Goal: Task Accomplishment & Management: Use online tool/utility

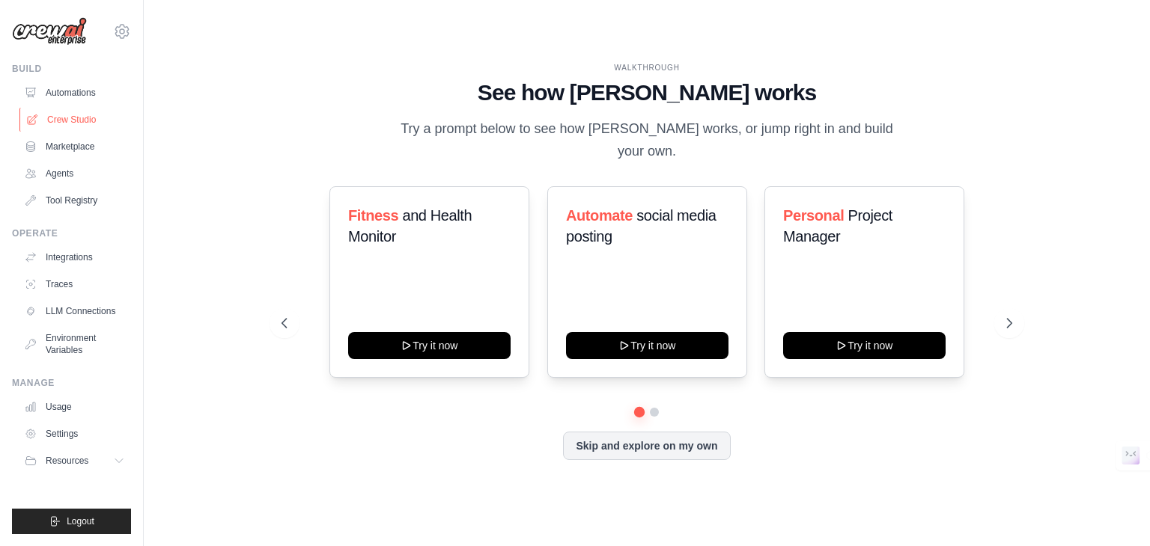
click at [59, 109] on link "Crew Studio" at bounding box center [75, 120] width 113 height 24
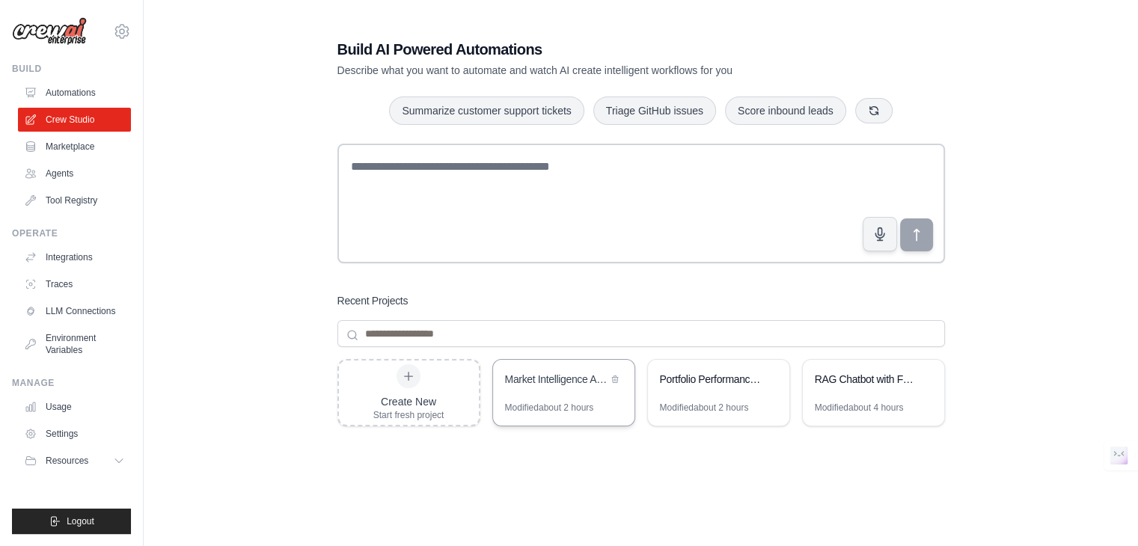
click at [570, 375] on div "Market Intelligence Automation" at bounding box center [556, 379] width 103 height 15
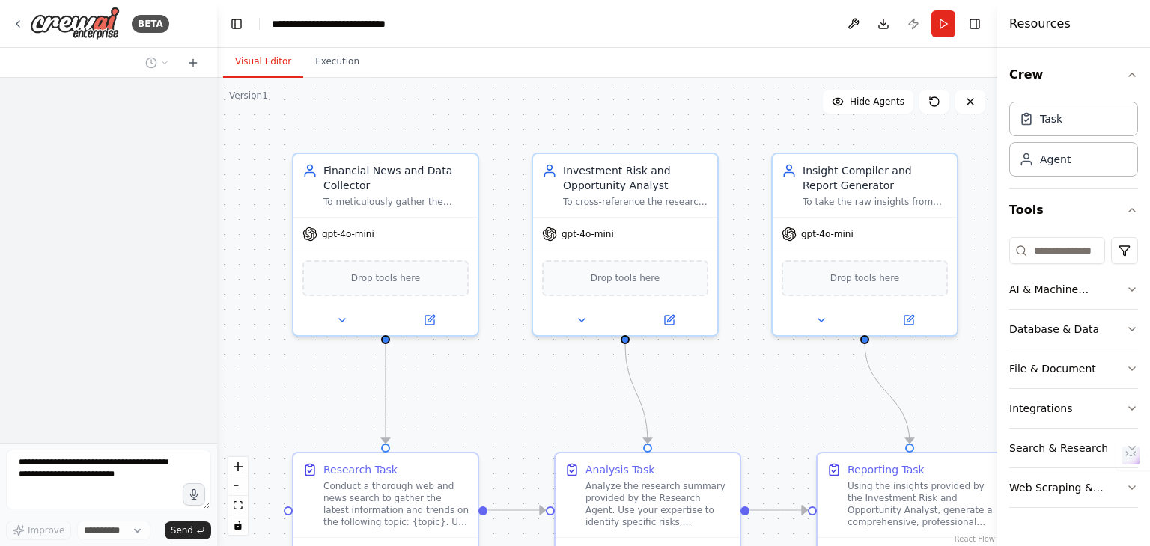
select select "****"
click at [234, 513] on button "fit view" at bounding box center [237, 505] width 19 height 19
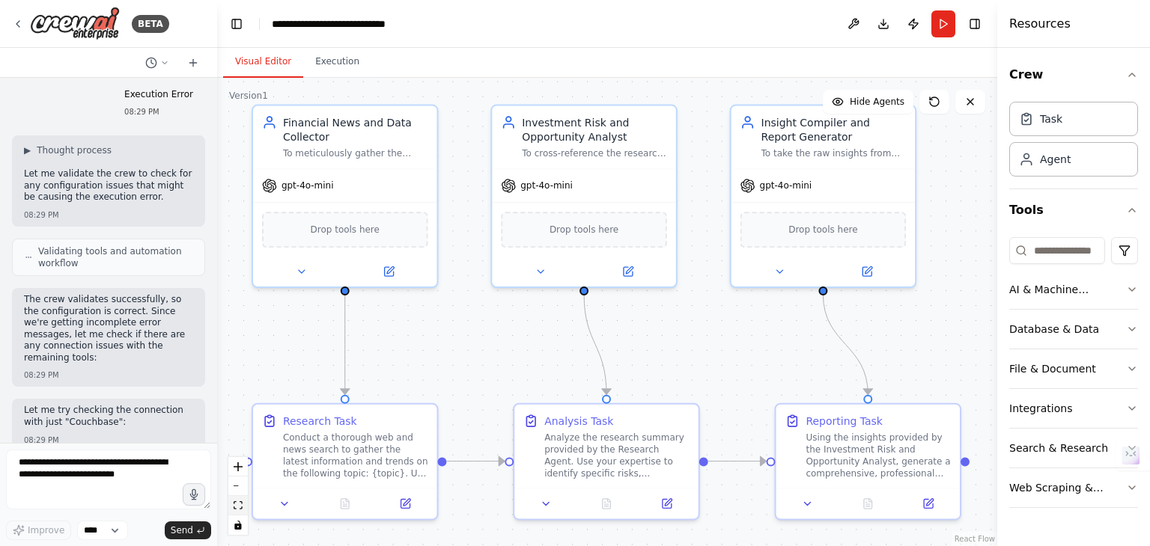
scroll to position [7604, 0]
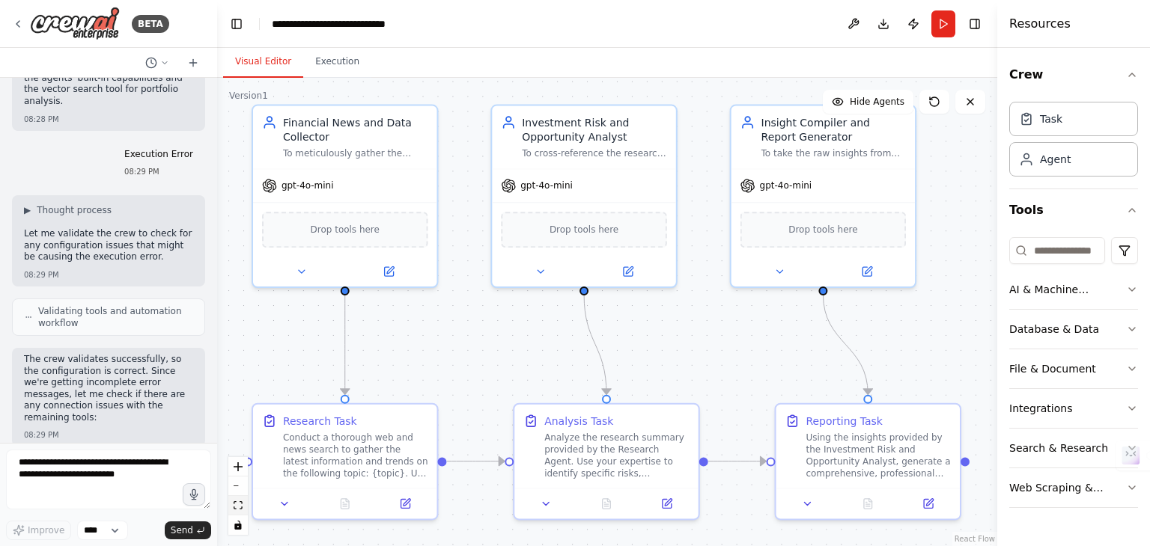
click at [239, 501] on icon "fit view" at bounding box center [238, 505] width 9 height 8
click at [242, 519] on button "toggle interactivity" at bounding box center [237, 525] width 19 height 19
drag, startPoint x: 207, startPoint y: 508, endPoint x: 181, endPoint y: 375, distance: 135.8
click at [181, 375] on div "BETA Hello! I'm the CrewAI assistant. What kind of automation do you want to bu…" at bounding box center [108, 273] width 217 height 546
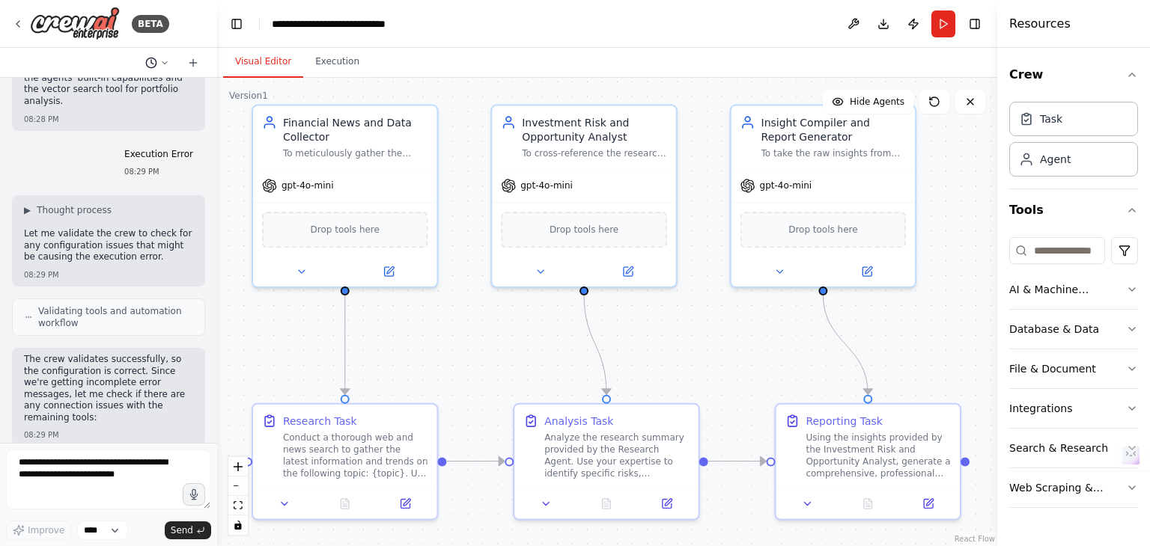
click at [156, 64] on icon at bounding box center [151, 63] width 12 height 12
click at [213, 67] on div at bounding box center [108, 273] width 217 height 546
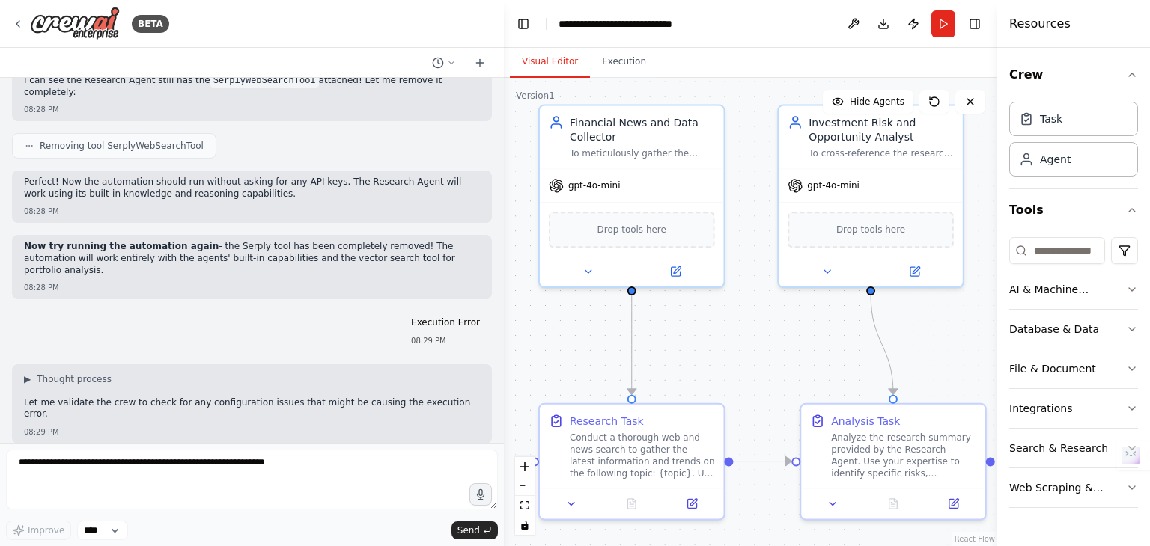
scroll to position [8634, 0]
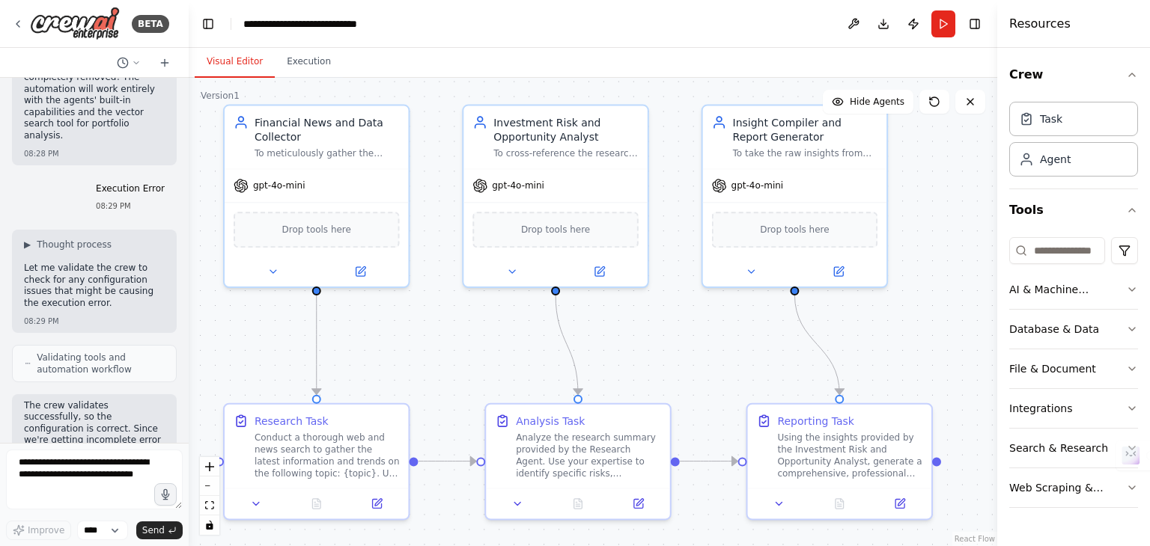
drag, startPoint x: 215, startPoint y: 70, endPoint x: 0, endPoint y: 119, distance: 220.4
click at [0, 119] on div "BETA Hello! I'm the CrewAI assistant. What kind of automation do you want to bu…" at bounding box center [94, 273] width 189 height 546
click at [216, 27] on button "Toggle Left Sidebar" at bounding box center [208, 23] width 21 height 21
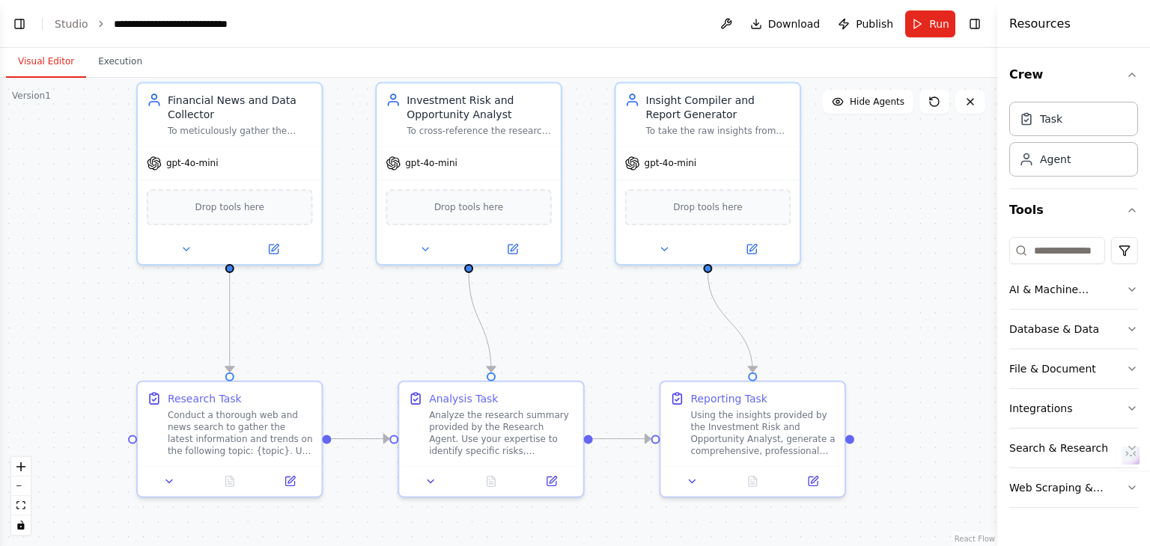
drag, startPoint x: 733, startPoint y: 214, endPoint x: 835, endPoint y: 192, distance: 104.2
click at [835, 192] on div ".deletable-edge-delete-btn { width: 20px; height: 20px; border: 0px solid #ffff…" at bounding box center [498, 312] width 997 height 469
click at [99, 26] on icon "breadcrumb" at bounding box center [101, 24] width 10 height 10
click at [83, 26] on link "Studio" at bounding box center [72, 24] width 34 height 12
